Goal: Task Accomplishment & Management: Complete application form

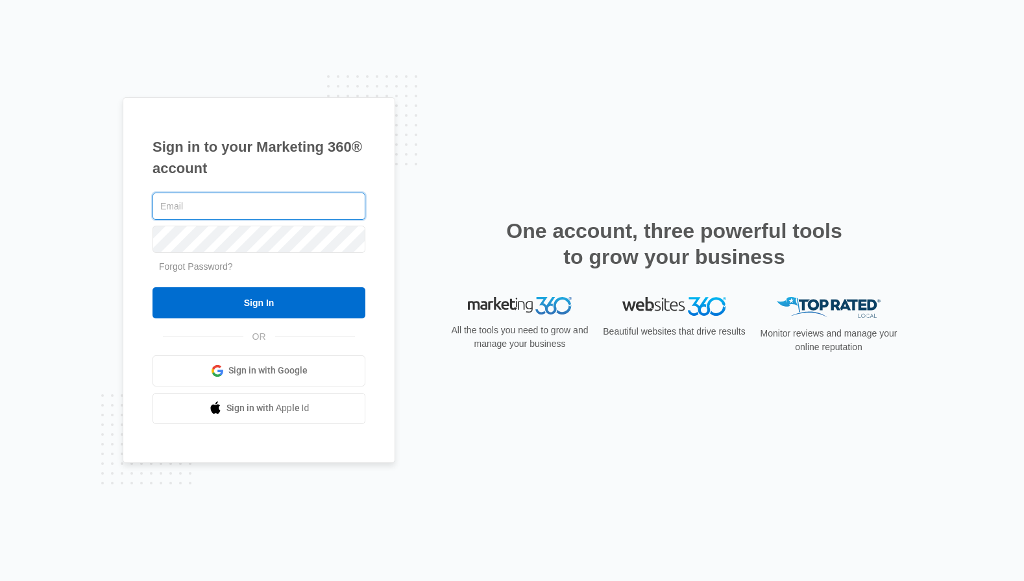
click at [300, 209] on input "text" at bounding box center [258, 206] width 213 height 27
type input "howard.shelby14@gmail.com"
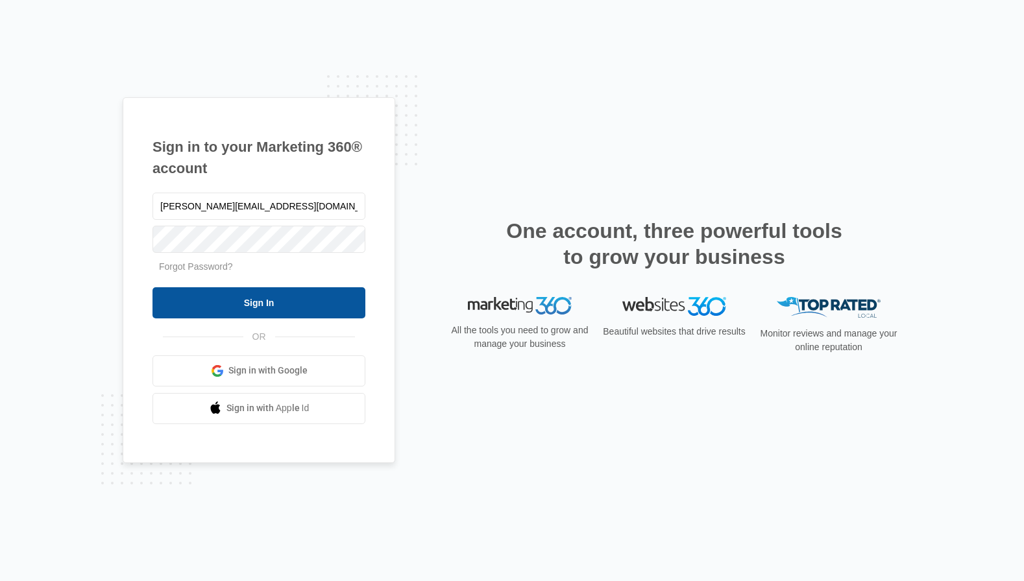
click at [306, 305] on input "Sign In" at bounding box center [258, 302] width 213 height 31
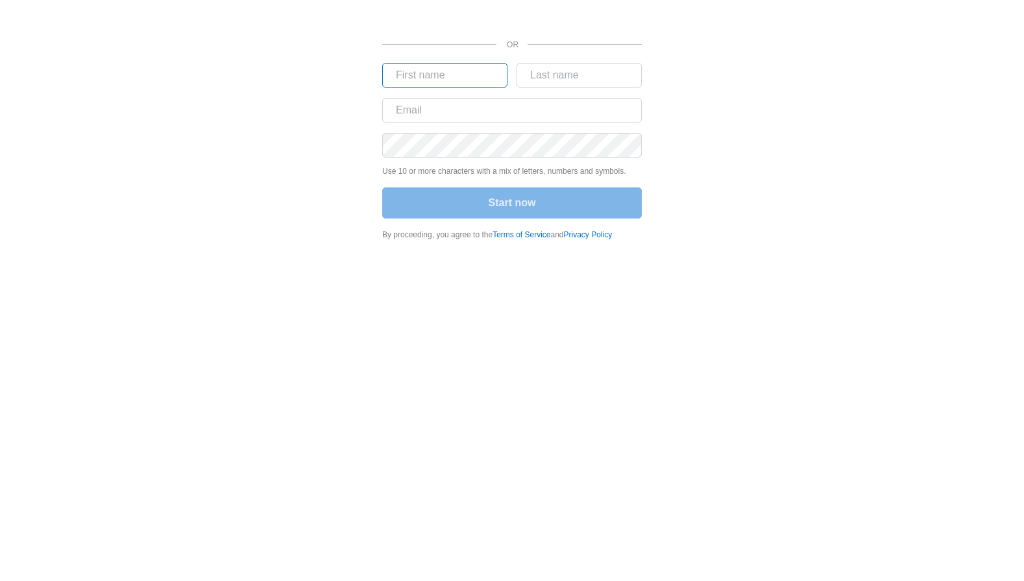
click at [493, 77] on input "text" at bounding box center [444, 75] width 125 height 25
type input "Shelby"
type input "Howard"
type input "howard.shelby14@gmail.com"
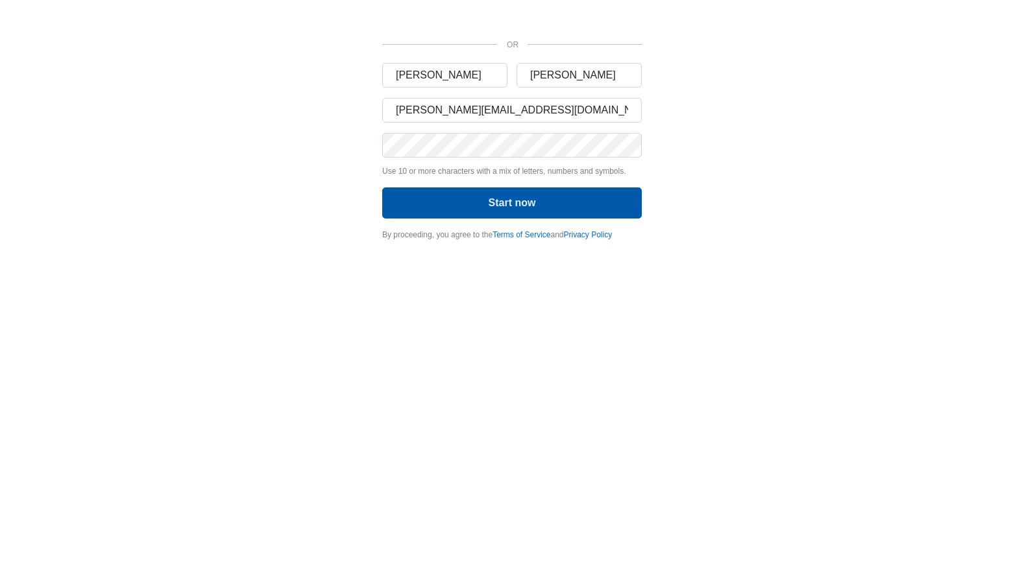
click at [507, 195] on button "Start now" at bounding box center [512, 203] width 260 height 31
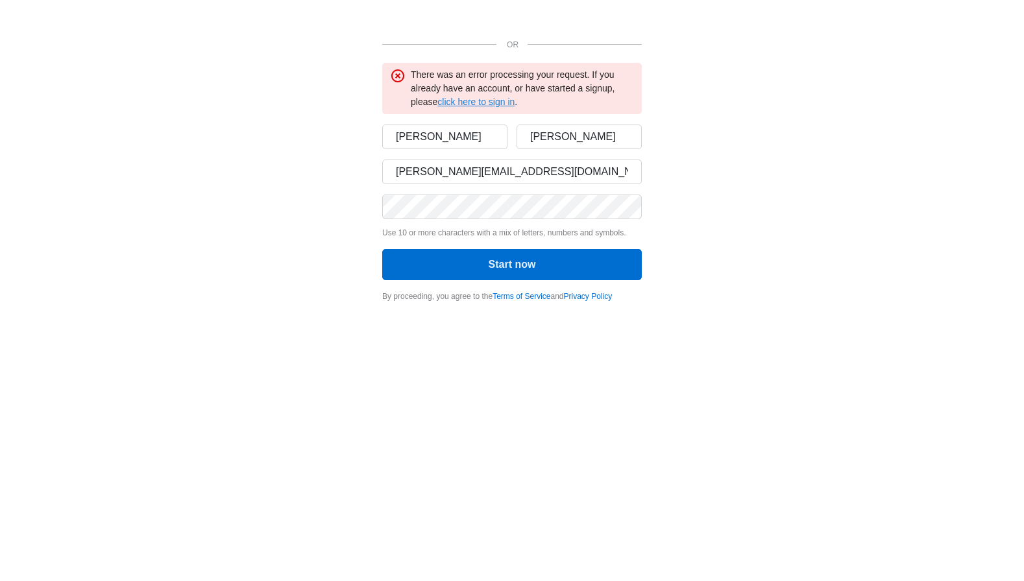
click at [491, 102] on link "click here to sign in" at bounding box center [475, 102] width 77 height 10
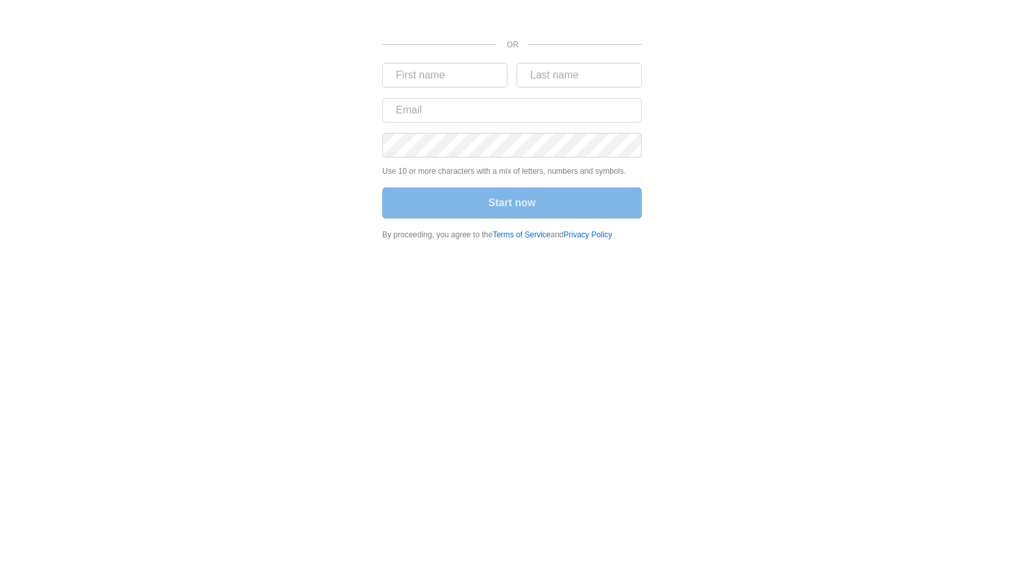
click at [735, 76] on div "OR Use 10 or more characters with a mix of letters, numbers and symbols. Start …" at bounding box center [512, 124] width 779 height 249
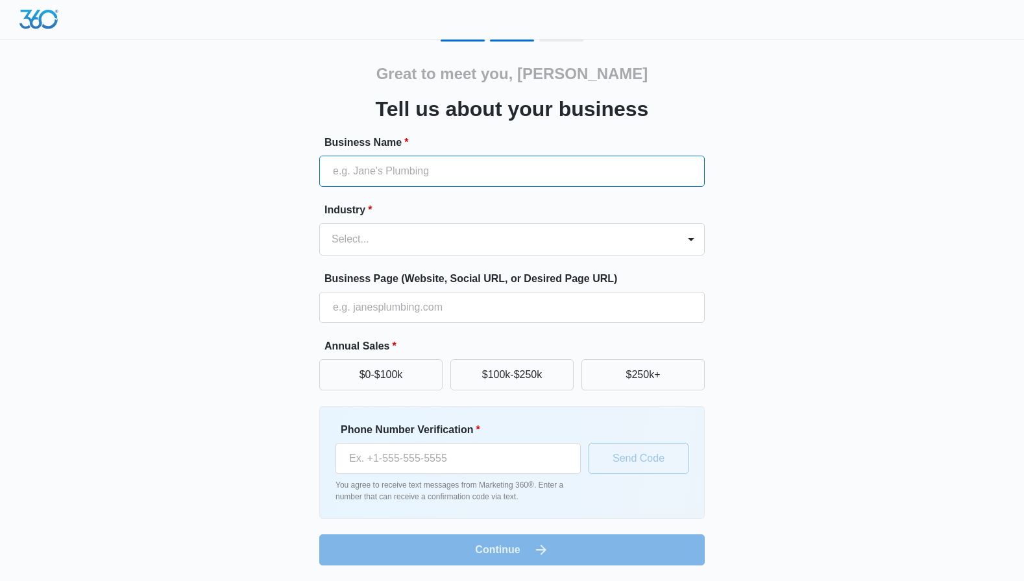
click at [384, 175] on input "Business Name *" at bounding box center [511, 171] width 385 height 31
type input "Sonder"
click at [397, 241] on div at bounding box center [497, 239] width 330 height 18
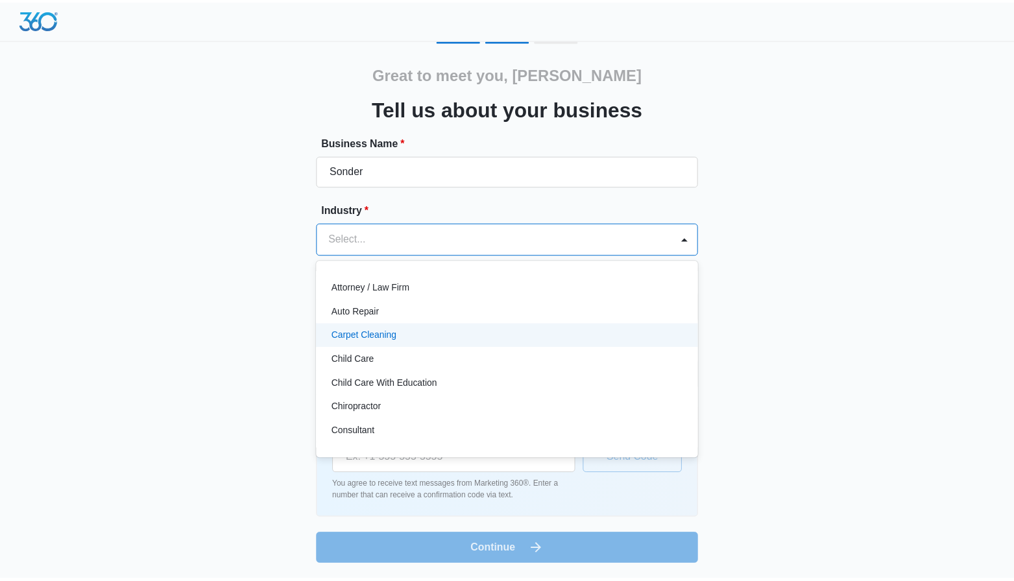
scroll to position [65, 0]
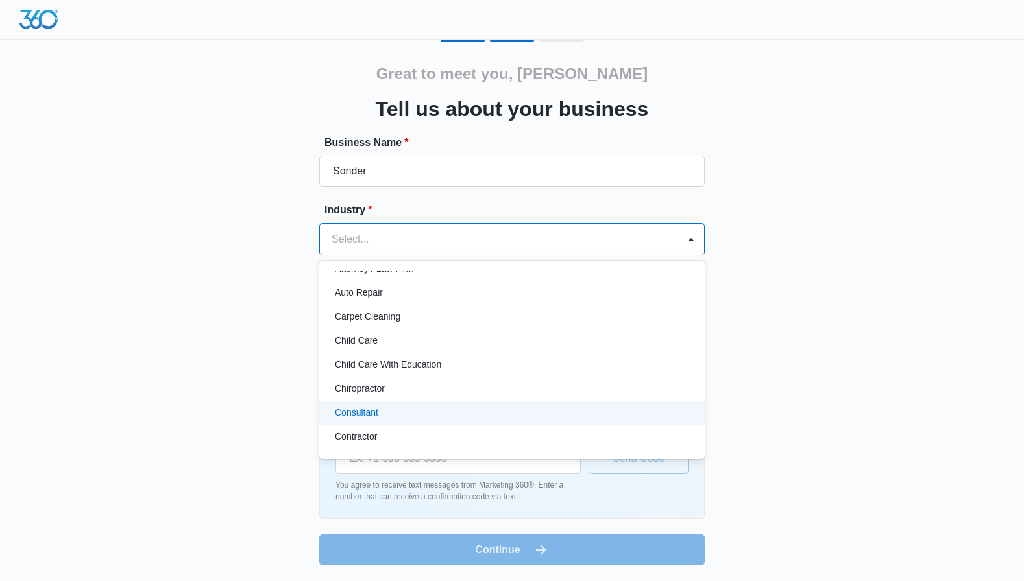
click at [378, 414] on div "Consultant" at bounding box center [511, 413] width 352 height 14
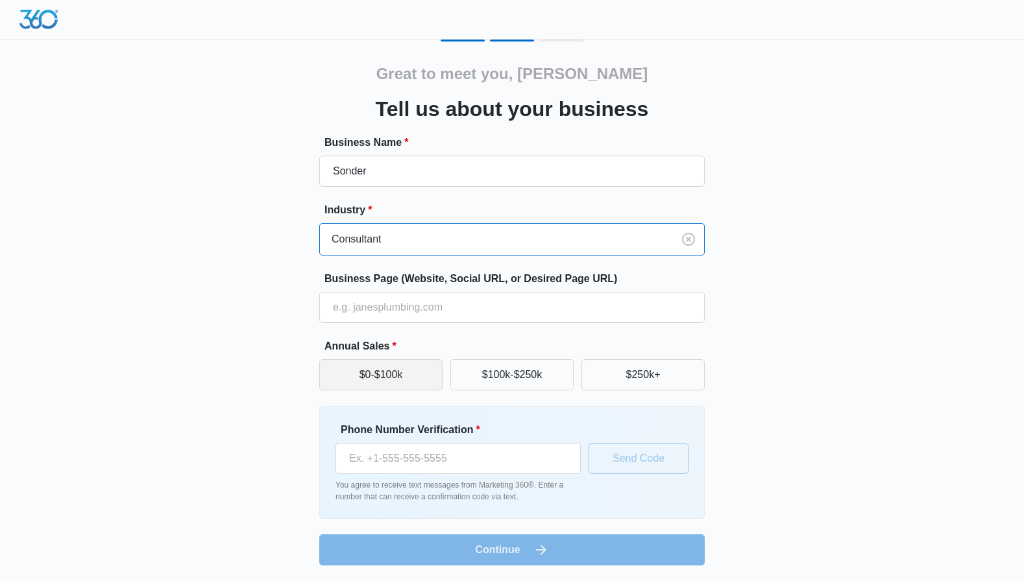
click at [385, 378] on button "$0-$100k" at bounding box center [380, 374] width 123 height 31
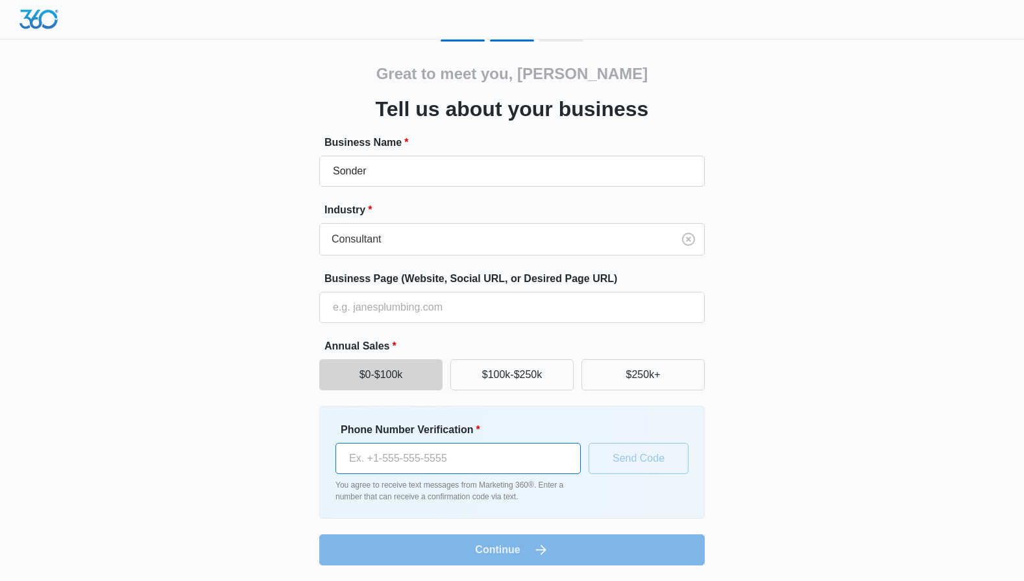
click at [421, 467] on input "Phone Number Verification *" at bounding box center [457, 458] width 245 height 31
type input "(832) 603-2735"
drag, startPoint x: 627, startPoint y: 459, endPoint x: 648, endPoint y: 476, distance: 26.8
click at [628, 459] on button "Send Code" at bounding box center [639, 458] width 100 height 31
drag, startPoint x: 742, startPoint y: 485, endPoint x: 740, endPoint y: 496, distance: 10.6
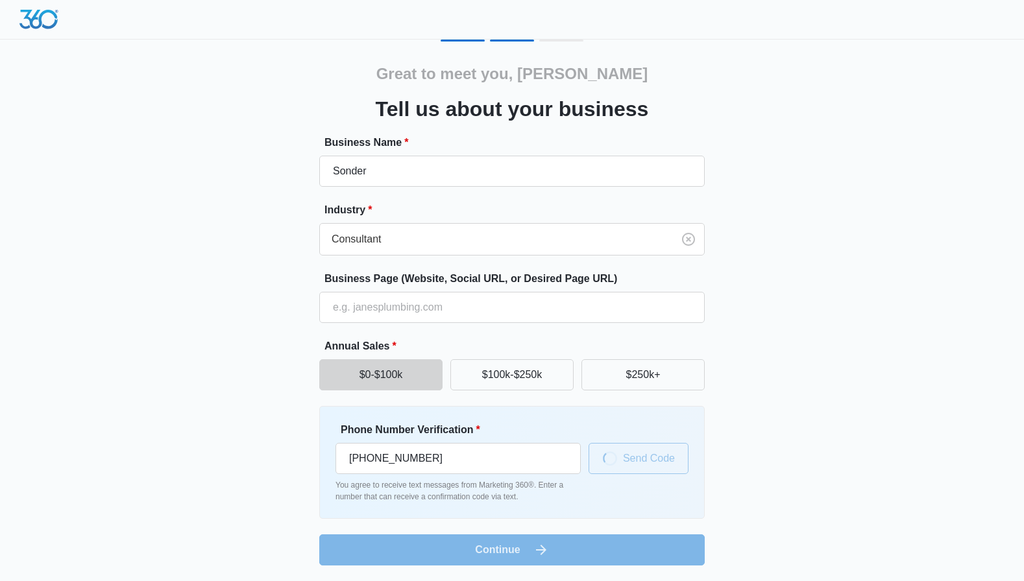
click at [740, 496] on div "Great to meet you, Shelby Tell us about your business Business Name * Sonder In…" at bounding box center [512, 303] width 779 height 526
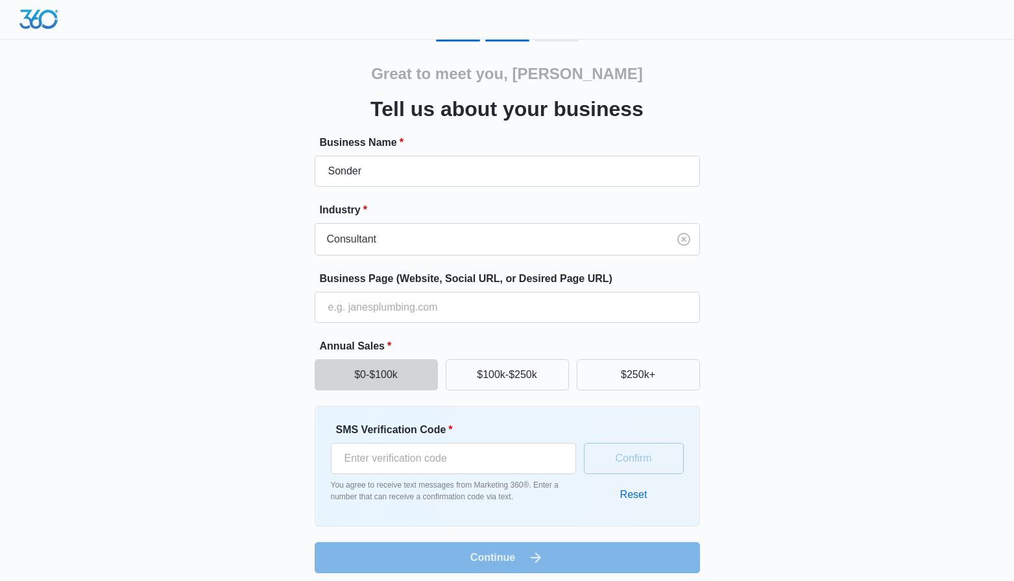
scroll to position [8, 0]
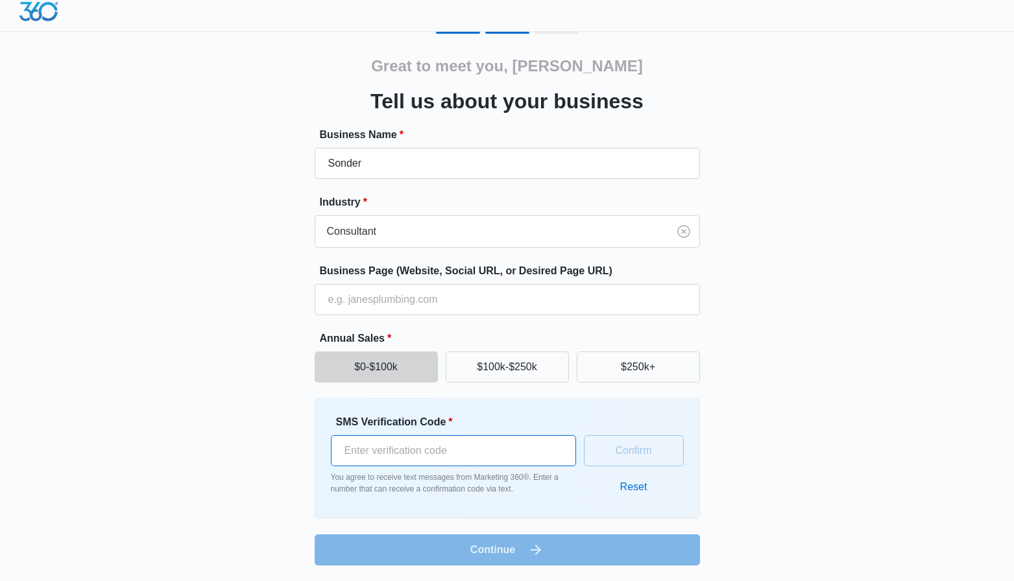
click at [435, 447] on input "SMS Verification Code *" at bounding box center [453, 450] width 245 height 31
type input "820378"
click at [637, 449] on button "Confirm" at bounding box center [634, 450] width 100 height 31
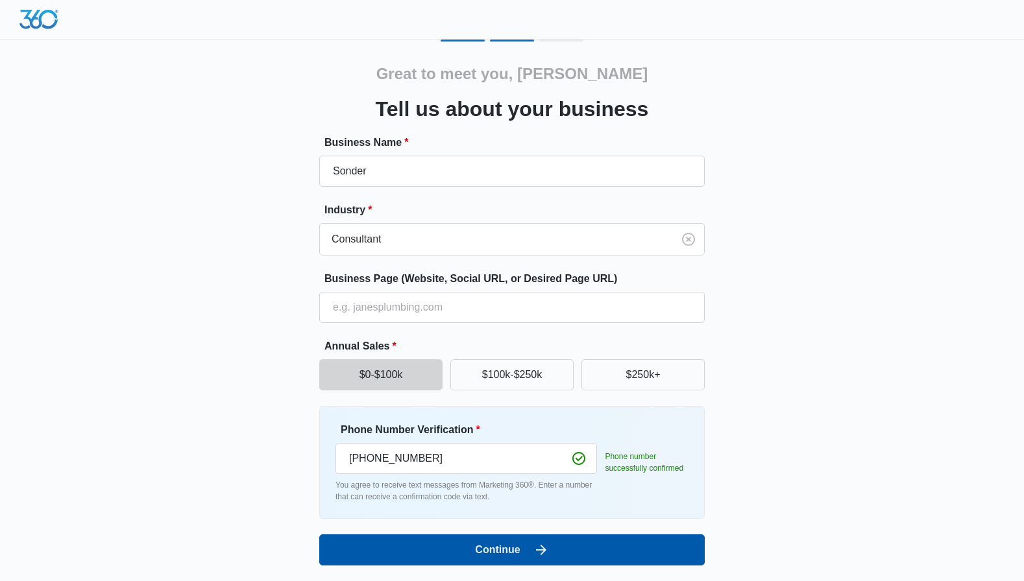
click at [537, 550] on icon "submit" at bounding box center [541, 550] width 10 height 10
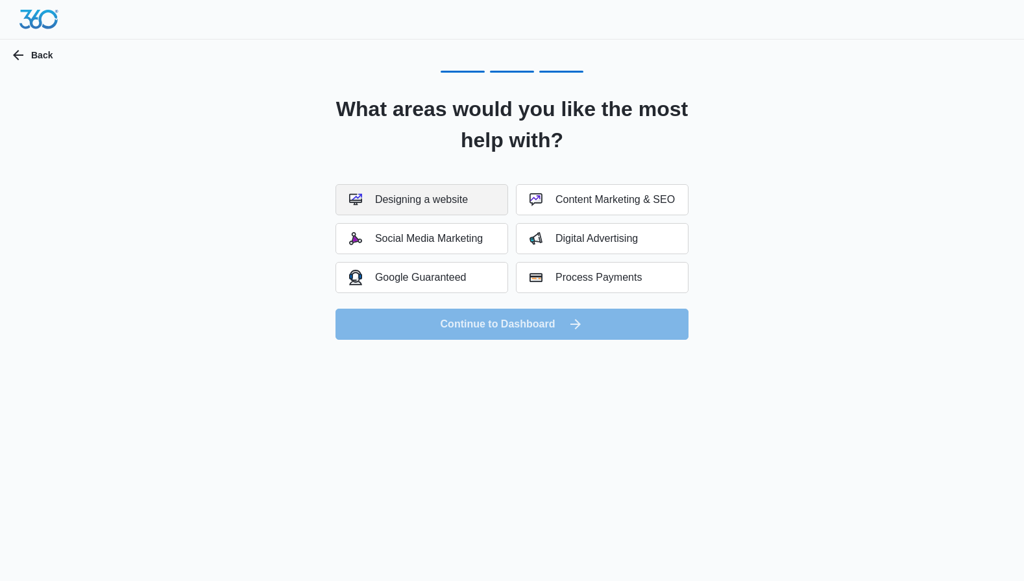
click at [448, 202] on div "Designing a website" at bounding box center [408, 199] width 119 height 13
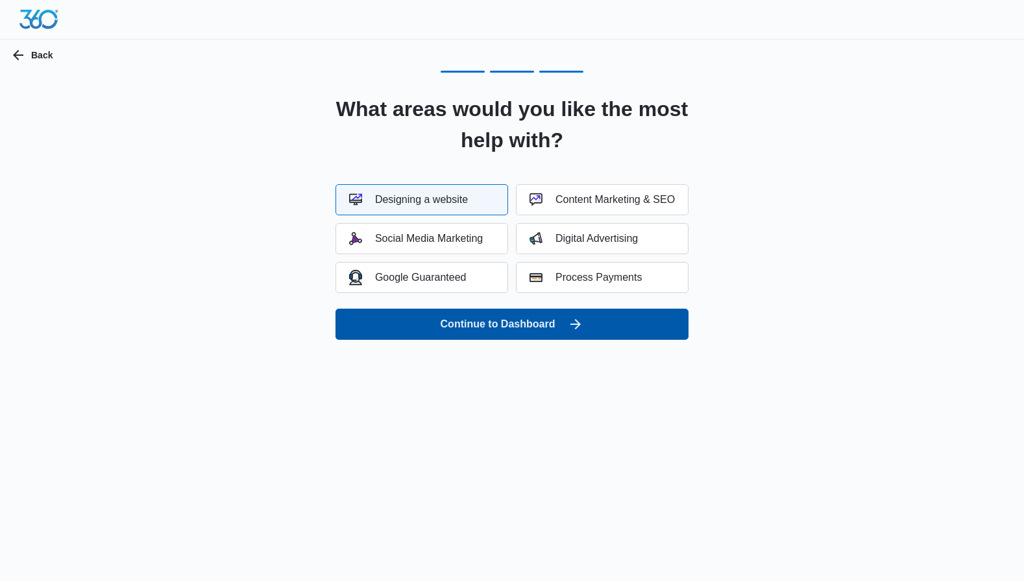
click at [535, 325] on button "Continue to Dashboard" at bounding box center [511, 324] width 353 height 31
